Goal: Information Seeking & Learning: Learn about a topic

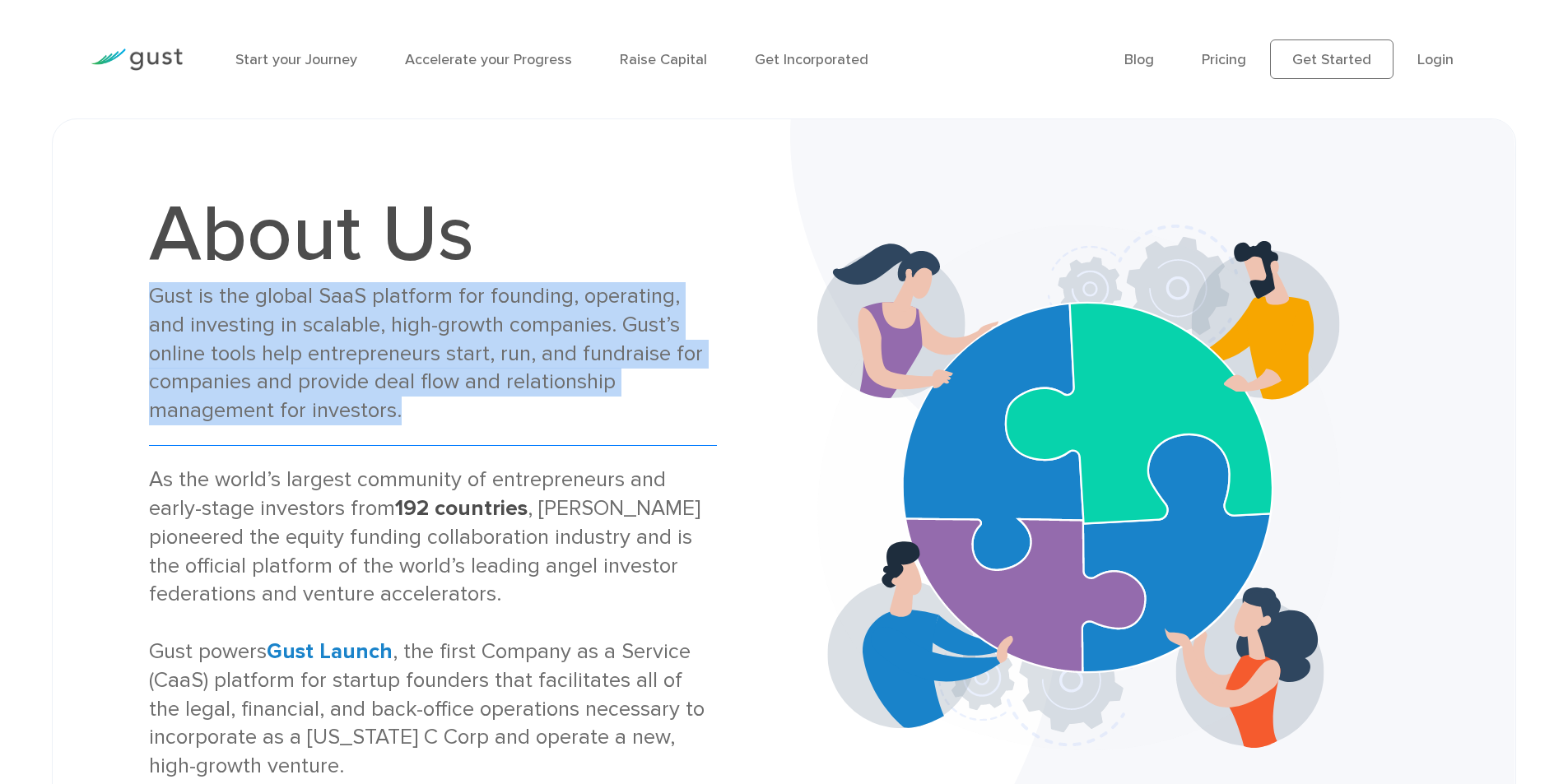
drag, startPoint x: 401, startPoint y: 413, endPoint x: 139, endPoint y: 308, distance: 282.3
click at [139, 308] on div "About Us Gust is the global SaaS platform for founding, operating, and investin…" at bounding box center [433, 488] width 703 height 586
copy div "Gust is the global SaaS platform for founding, operating, and investing in scal…"
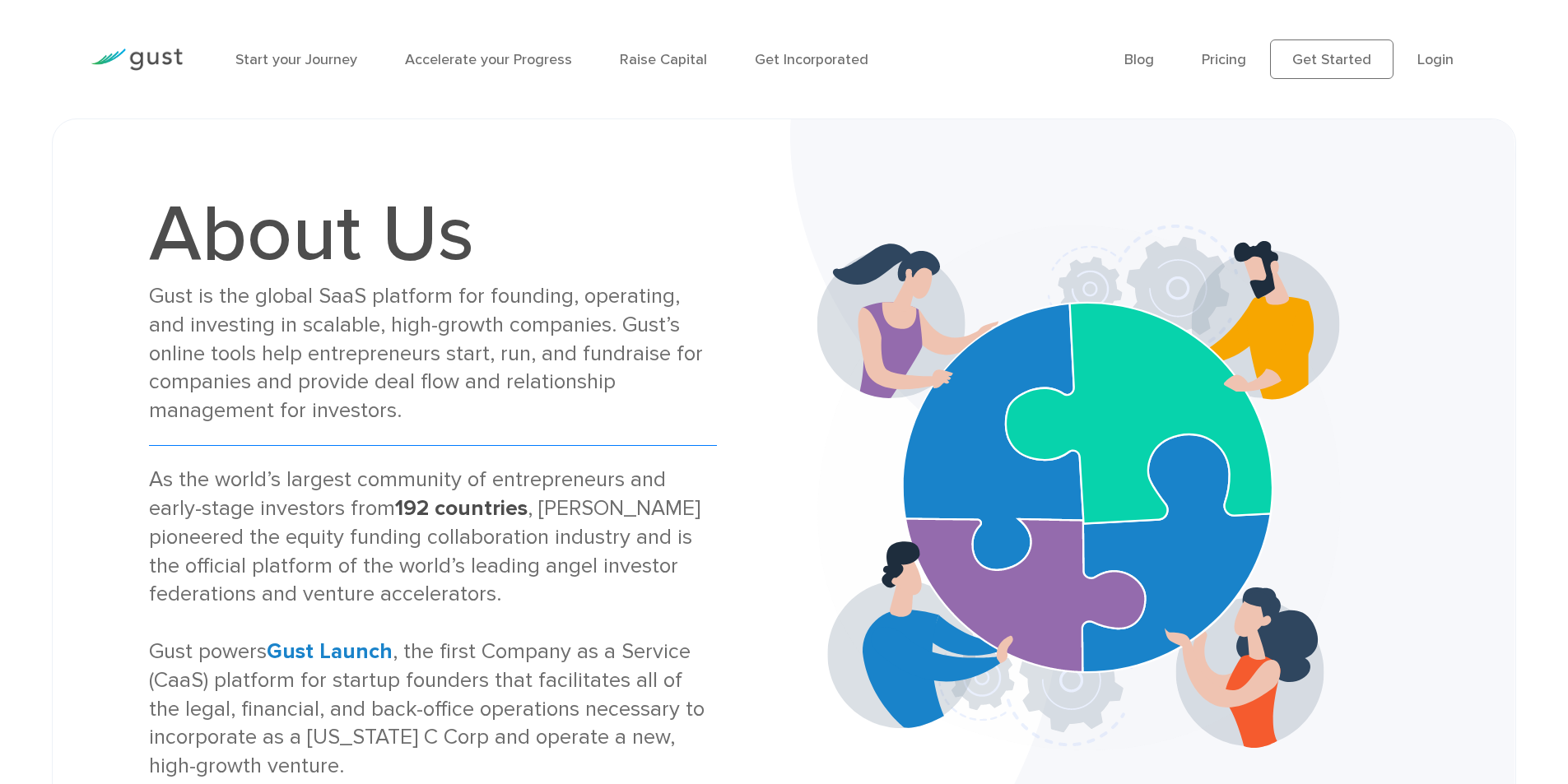
click at [641, 232] on h1 "About Us" at bounding box center [433, 234] width 568 height 79
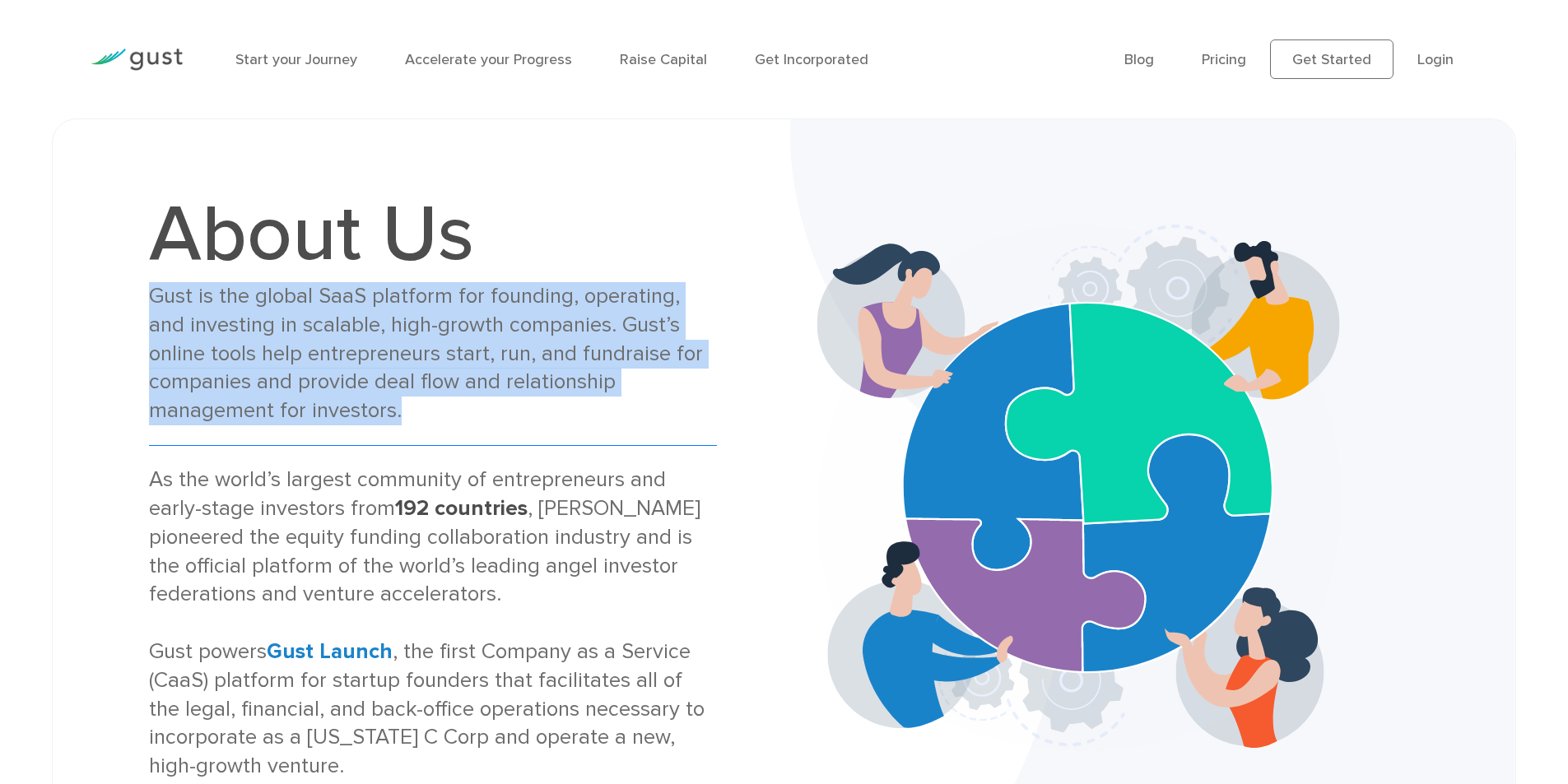
drag, startPoint x: 444, startPoint y: 411, endPoint x: 149, endPoint y: 296, distance: 316.6
click at [149, 296] on div "Gust is the global SaaS platform for founding, operating, and investing in scal…" at bounding box center [433, 353] width 568 height 144
copy div "Gust is the global SaaS platform for founding, operating, and investing in scal…"
